Goal: Task Accomplishment & Management: Use online tool/utility

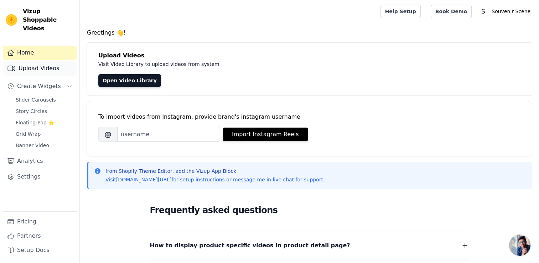
click at [23, 63] on link "Upload Videos" at bounding box center [40, 68] width 74 height 14
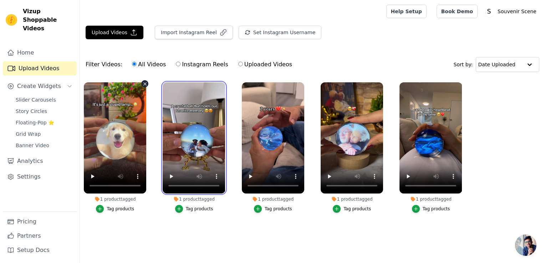
drag, startPoint x: 210, startPoint y: 124, endPoint x: 172, endPoint y: 127, distance: 37.9
click at [169, 126] on video at bounding box center [194, 137] width 62 height 111
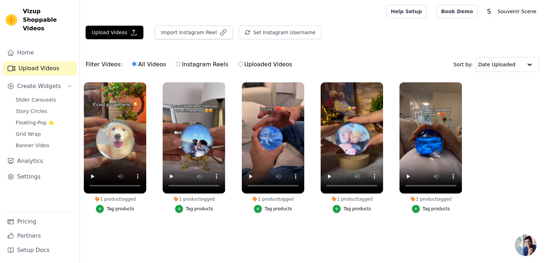
click at [208, 236] on main "Upload Videos Import Instagram Reel Set Instagram Username Import Latest IG Ree…" at bounding box center [312, 135] width 465 height 225
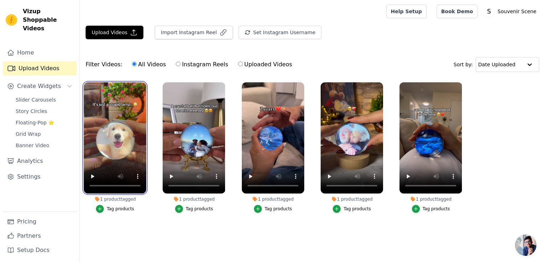
drag, startPoint x: 106, startPoint y: 137, endPoint x: 162, endPoint y: 135, distance: 56.7
click at [162, 135] on ul "1 product tagged Tag products 1 product tagged Tag products 1 product tagged Ta…" at bounding box center [312, 154] width 465 height 153
drag, startPoint x: 124, startPoint y: 145, endPoint x: 147, endPoint y: 146, distance: 23.2
click at [147, 146] on div "1 product tagged Tag products" at bounding box center [115, 148] width 70 height 141
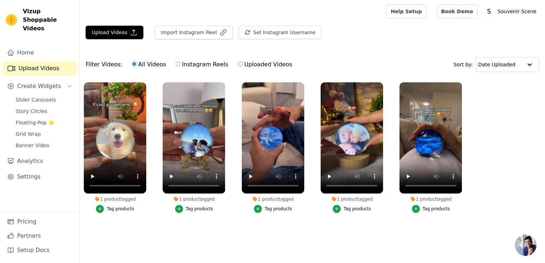
click at [140, 235] on main "Upload Videos Import Instagram Reel Set Instagram Username Import Latest IG Ree…" at bounding box center [312, 135] width 465 height 225
click at [107, 35] on button "Upload Videos" at bounding box center [115, 33] width 58 height 14
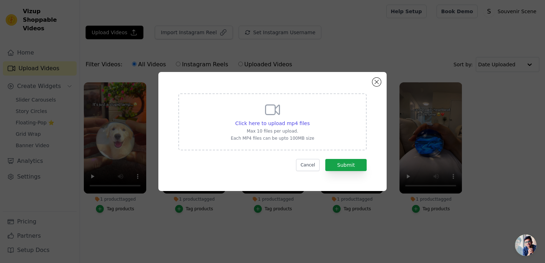
click at [299, 134] on p "Max 10 files per upload." at bounding box center [272, 131] width 83 height 6
click at [309, 120] on input "Click here to upload mp4 files Max 10 files per upload. Each MP4 files can be u…" at bounding box center [309, 119] width 0 height 0
type input "C:\fakepath\video1.mp4.mp4"
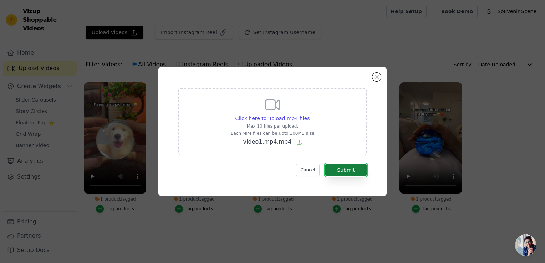
click at [346, 166] on button "Submit" at bounding box center [345, 170] width 41 height 12
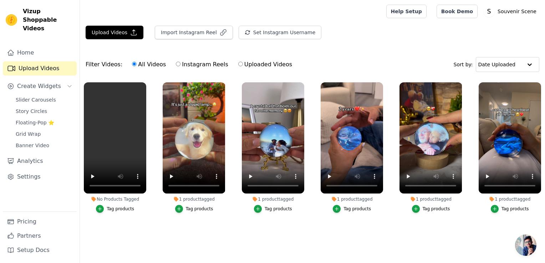
click at [446, 230] on ul "No Products Tagged Tag products 1 product tagged Tag products 1 product tagged …" at bounding box center [312, 160] width 465 height 164
click at [112, 209] on div "Tag products" at bounding box center [120, 209] width 27 height 6
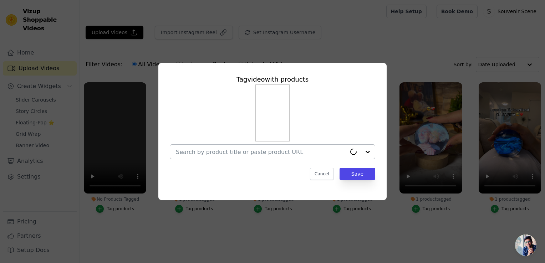
click at [269, 155] on input "No Products Tagged Tag video with products Cancel Save Tag products" at bounding box center [261, 152] width 170 height 7
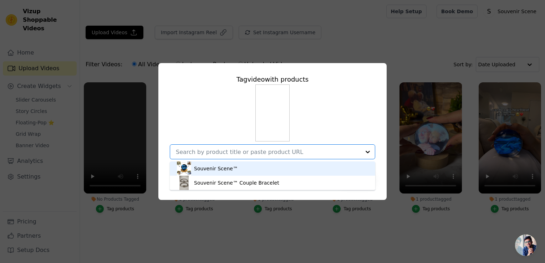
click at [251, 171] on div "Souvenir Scene™" at bounding box center [272, 169] width 191 height 14
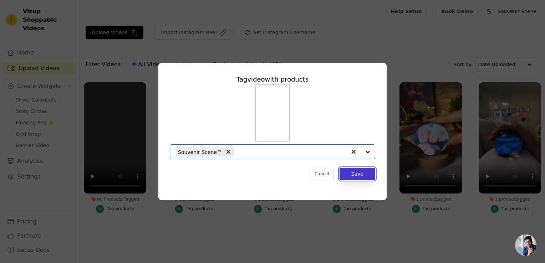
click at [356, 178] on button "Save" at bounding box center [357, 174] width 36 height 12
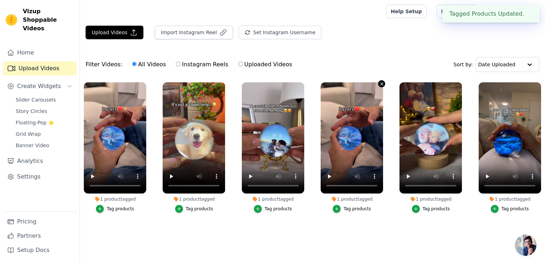
click at [382, 83] on icon "button" at bounding box center [381, 83] width 3 height 3
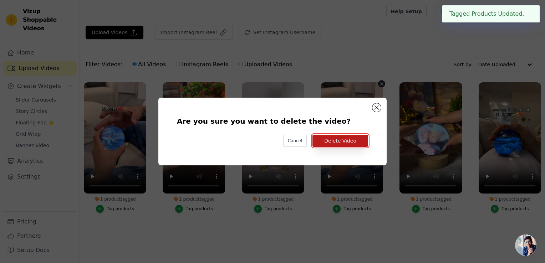
click at [351, 143] on button "Delete Video" at bounding box center [340, 141] width 56 height 12
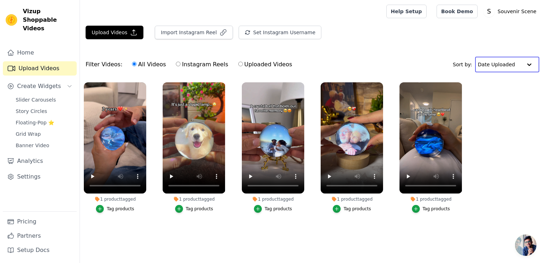
click at [498, 63] on input "text" at bounding box center [500, 64] width 44 height 14
click at [31, 82] on span "Create Widgets" at bounding box center [39, 86] width 44 height 9
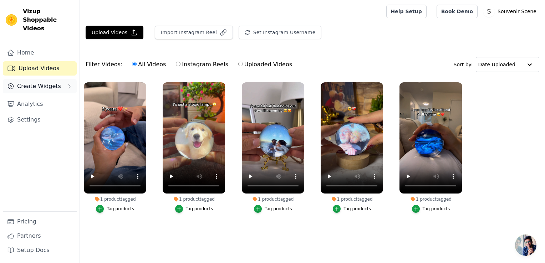
click at [31, 82] on span "Create Widgets" at bounding box center [39, 86] width 44 height 9
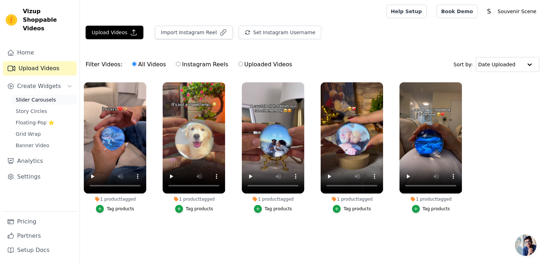
click at [37, 96] on span "Slider Carousels" at bounding box center [36, 99] width 40 height 7
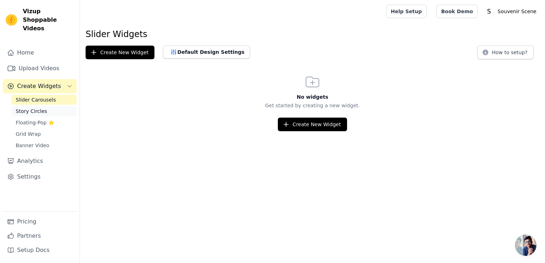
click at [34, 108] on span "Story Circles" at bounding box center [31, 111] width 31 height 7
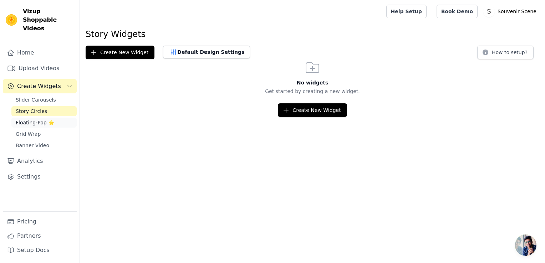
click at [39, 118] on link "Floating-Pop ⭐" at bounding box center [43, 123] width 65 height 10
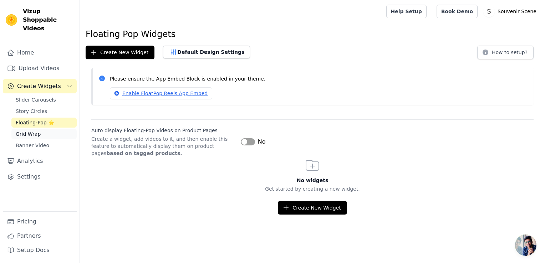
click at [43, 129] on link "Grid Wrap" at bounding box center [43, 134] width 65 height 10
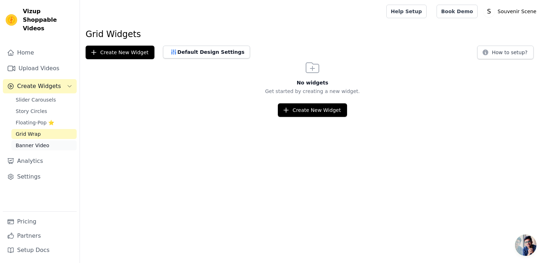
click at [42, 142] on span "Banner Video" at bounding box center [33, 145] width 34 height 7
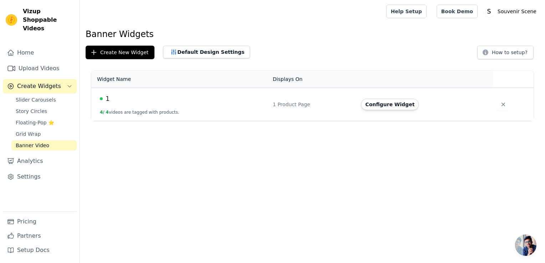
click at [273, 108] on td "1 Product Page" at bounding box center [312, 104] width 88 height 33
click at [104, 97] on div "1" at bounding box center [182, 99] width 164 height 10
click at [397, 104] on button "Configure Widget" at bounding box center [390, 104] width 58 height 11
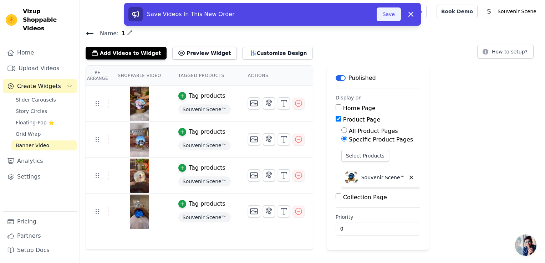
click at [391, 14] on button "Save" at bounding box center [388, 14] width 24 height 14
click at [386, 15] on button "Save" at bounding box center [388, 14] width 24 height 14
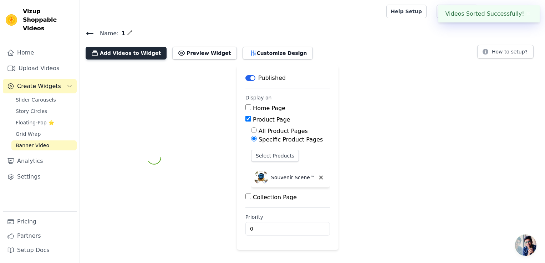
click at [111, 57] on button "Add Videos to Widget" at bounding box center [126, 53] width 81 height 13
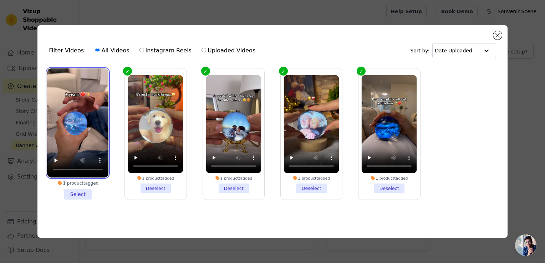
click at [91, 91] on video at bounding box center [77, 122] width 61 height 109
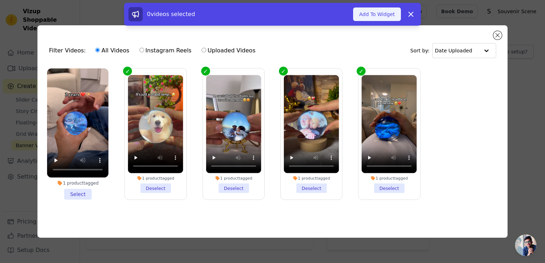
click at [369, 11] on button "Add To Widget" at bounding box center [377, 14] width 48 height 14
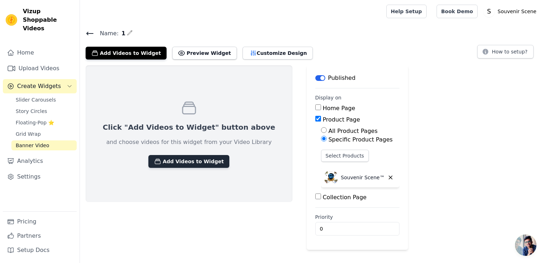
click at [180, 164] on button "Add Videos to Widget" at bounding box center [188, 161] width 81 height 13
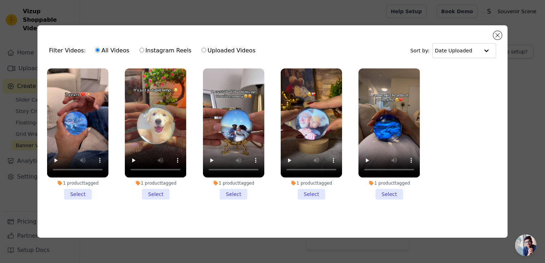
click at [80, 196] on li "1 product tagged Select" at bounding box center [77, 133] width 61 height 131
click at [0, 0] on input "1 product tagged Select" at bounding box center [0, 0] width 0 height 0
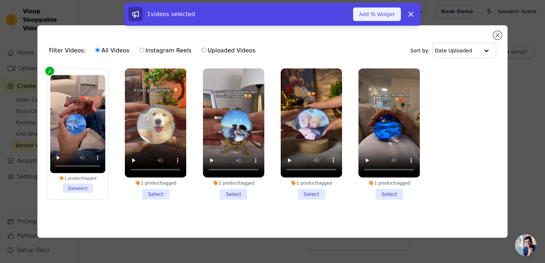
click at [383, 11] on button "Add To Widget" at bounding box center [377, 14] width 48 height 14
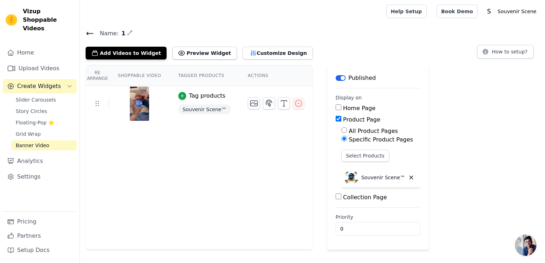
click at [88, 32] on icon at bounding box center [90, 33] width 9 height 9
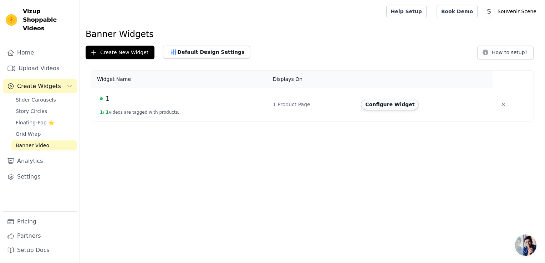
click at [382, 104] on button "Configure Widget" at bounding box center [390, 104] width 58 height 11
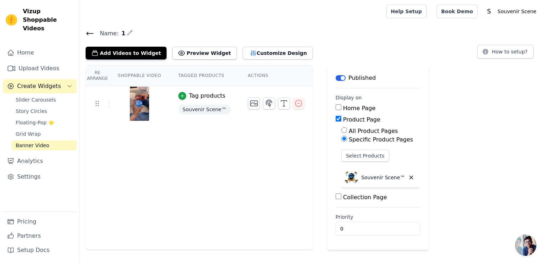
click at [139, 109] on img at bounding box center [139, 104] width 20 height 34
click at [135, 94] on img at bounding box center [139, 104] width 20 height 34
click at [136, 75] on th "Shoppable Video" at bounding box center [139, 76] width 60 height 20
click at [103, 75] on th "Re Arrange" at bounding box center [98, 76] width 24 height 20
click at [128, 51] on button "Add Videos to Widget" at bounding box center [126, 53] width 81 height 13
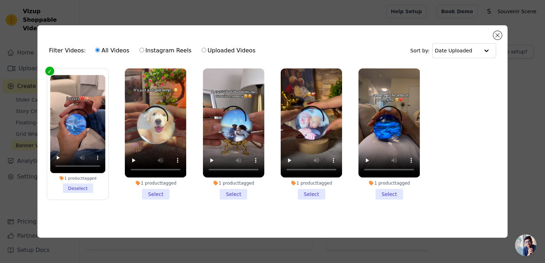
click at [156, 193] on li "1 product tagged Select" at bounding box center [155, 133] width 61 height 131
click at [0, 0] on input "1 product tagged Select" at bounding box center [0, 0] width 0 height 0
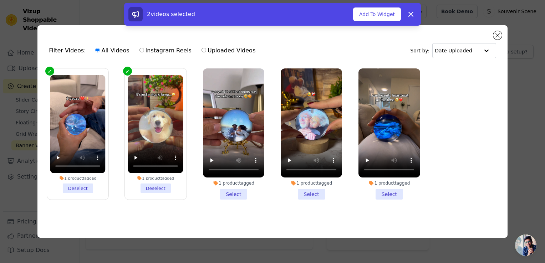
click at [231, 192] on li "1 product tagged Select" at bounding box center [233, 133] width 61 height 131
click at [0, 0] on input "1 product tagged Select" at bounding box center [0, 0] width 0 height 0
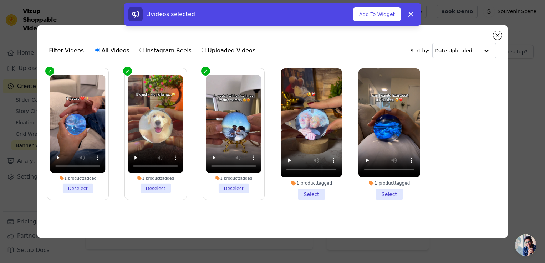
click at [318, 193] on li "1 product tagged Select" at bounding box center [311, 133] width 61 height 131
click at [0, 0] on input "1 product tagged Select" at bounding box center [0, 0] width 0 height 0
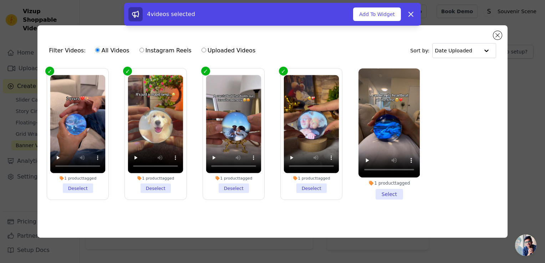
click at [389, 193] on li "1 product tagged Select" at bounding box center [388, 133] width 61 height 131
click at [0, 0] on input "1 product tagged Select" at bounding box center [0, 0] width 0 height 0
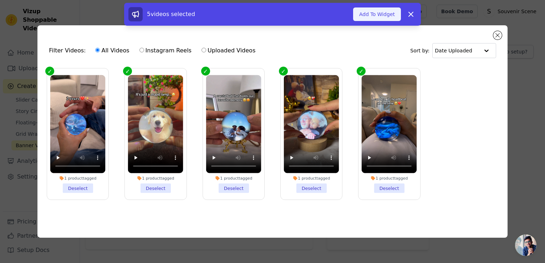
click at [374, 17] on button "Add To Widget" at bounding box center [377, 14] width 48 height 14
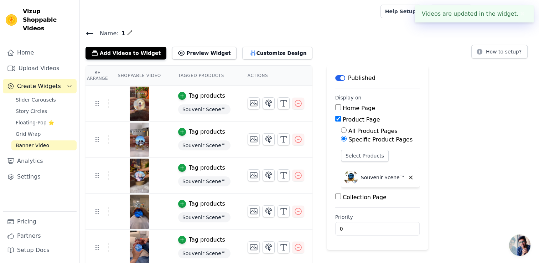
scroll to position [1, 0]
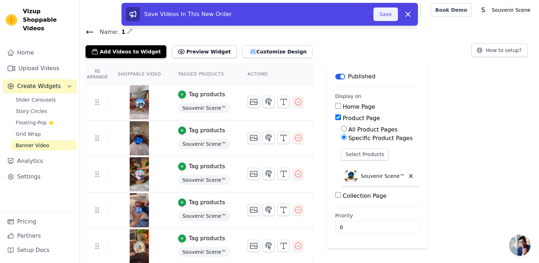
click at [385, 9] on button "Save" at bounding box center [386, 14] width 24 height 14
click at [385, 13] on button "Save" at bounding box center [386, 14] width 24 height 14
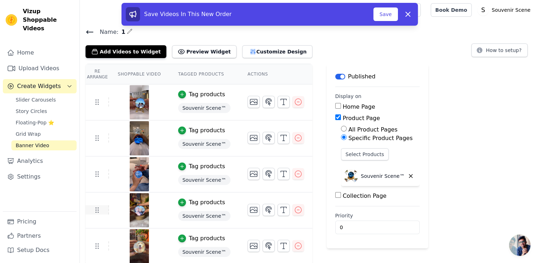
scroll to position [0, 0]
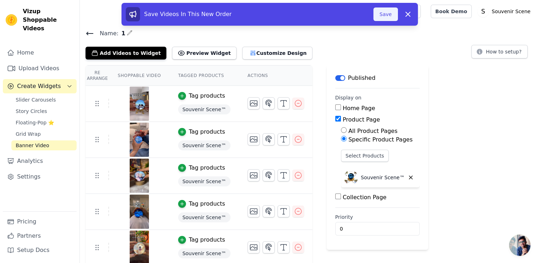
click at [390, 16] on button "Save" at bounding box center [386, 14] width 24 height 14
